Goal: Information Seeking & Learning: Learn about a topic

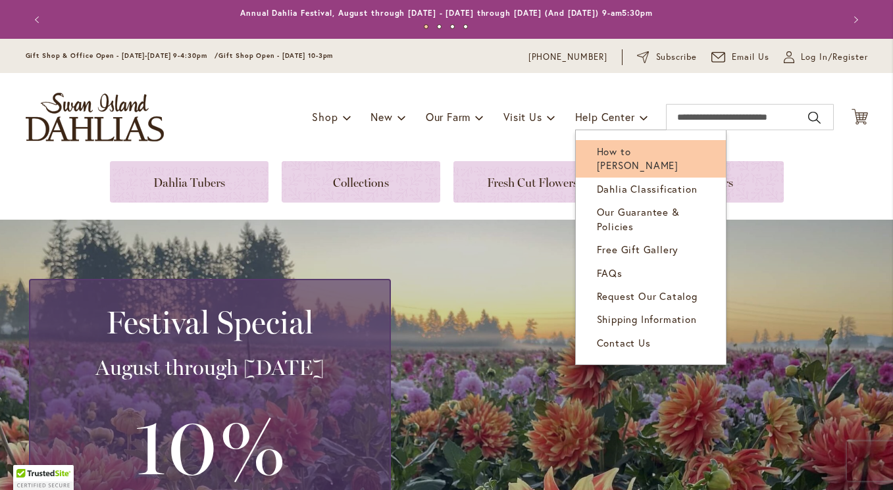
click at [621, 155] on span "How to [PERSON_NAME]" at bounding box center [638, 158] width 82 height 27
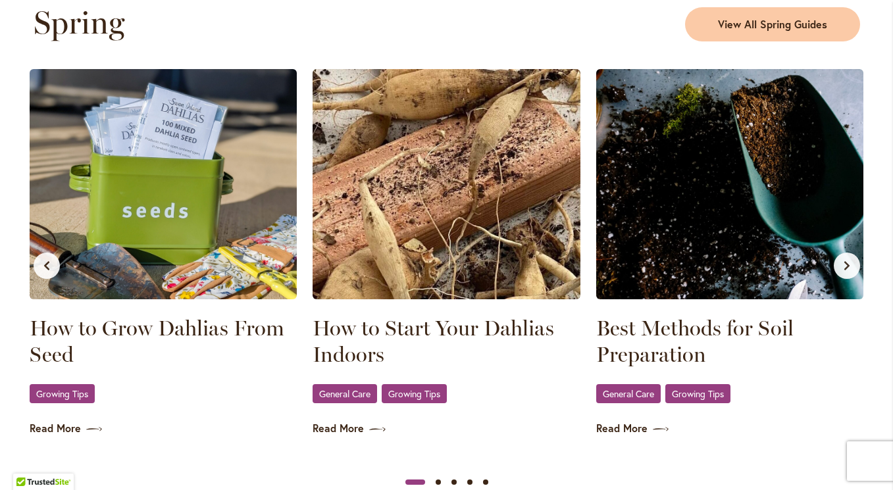
scroll to position [727, 0]
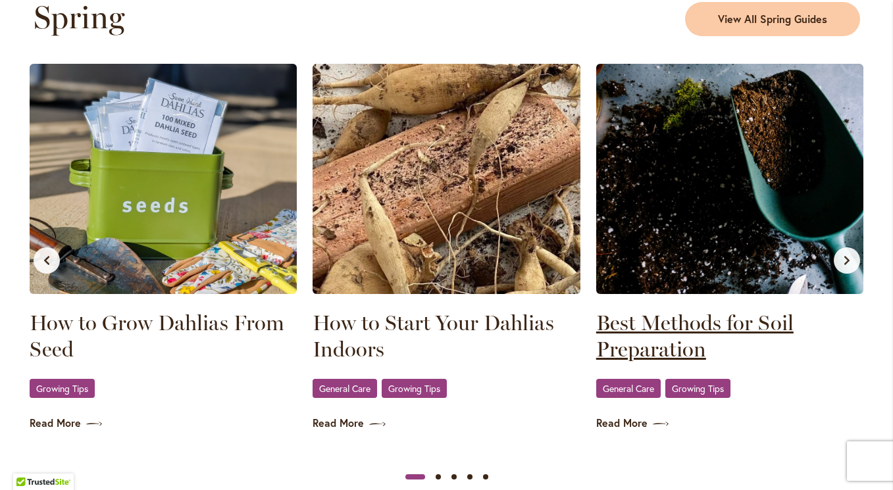
click at [643, 324] on link "Best Methods for Soil Preparation" at bounding box center [730, 336] width 268 height 53
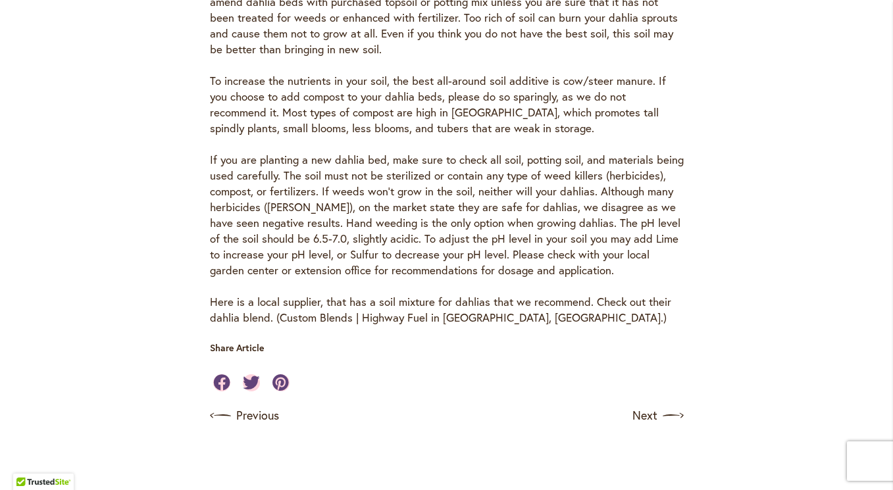
scroll to position [629, 0]
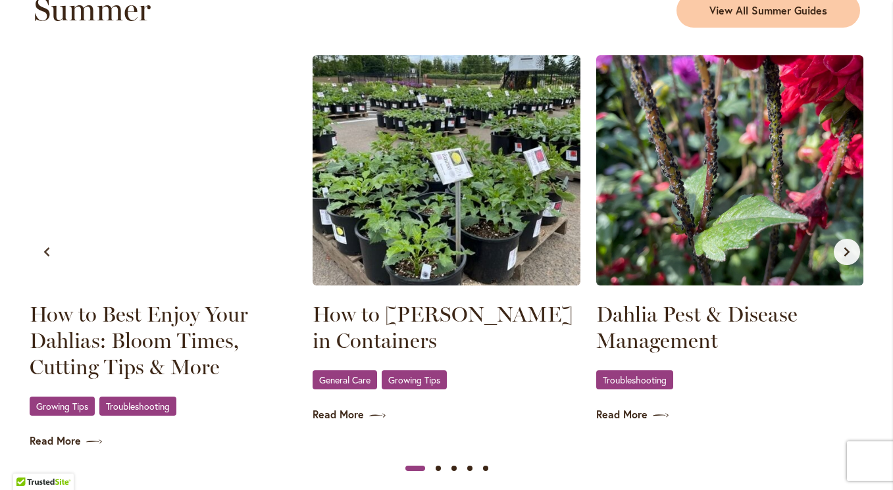
scroll to position [1332, 0]
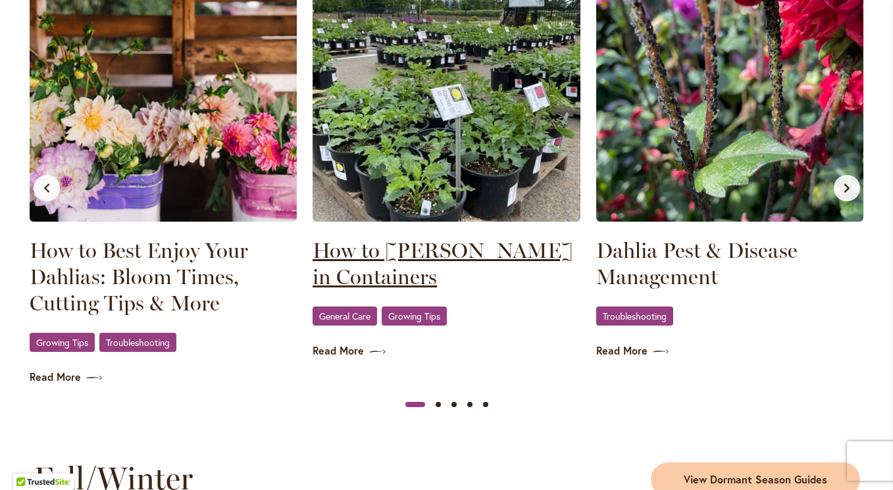
click at [378, 265] on link "How to Grow Dahlias in Containers" at bounding box center [447, 264] width 268 height 53
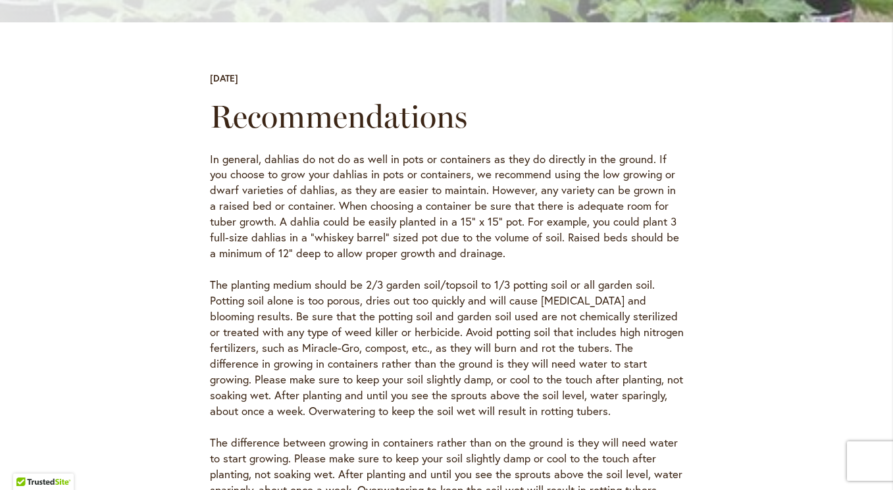
scroll to position [379, 0]
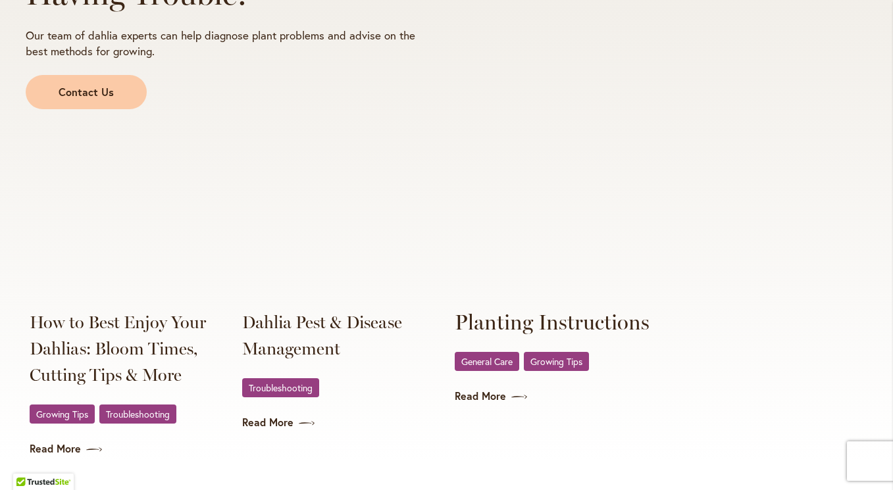
scroll to position [2430, 0]
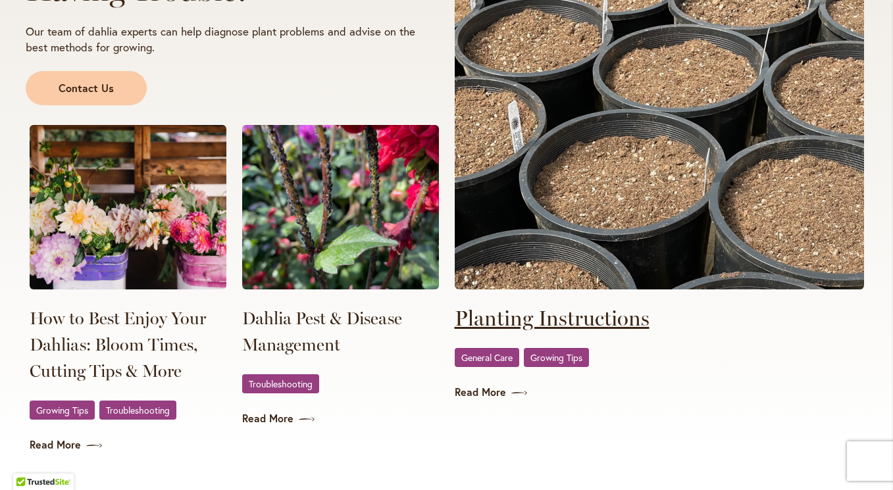
click at [536, 321] on link "Planting Instructions" at bounding box center [552, 318] width 195 height 26
